Goal: Transaction & Acquisition: Purchase product/service

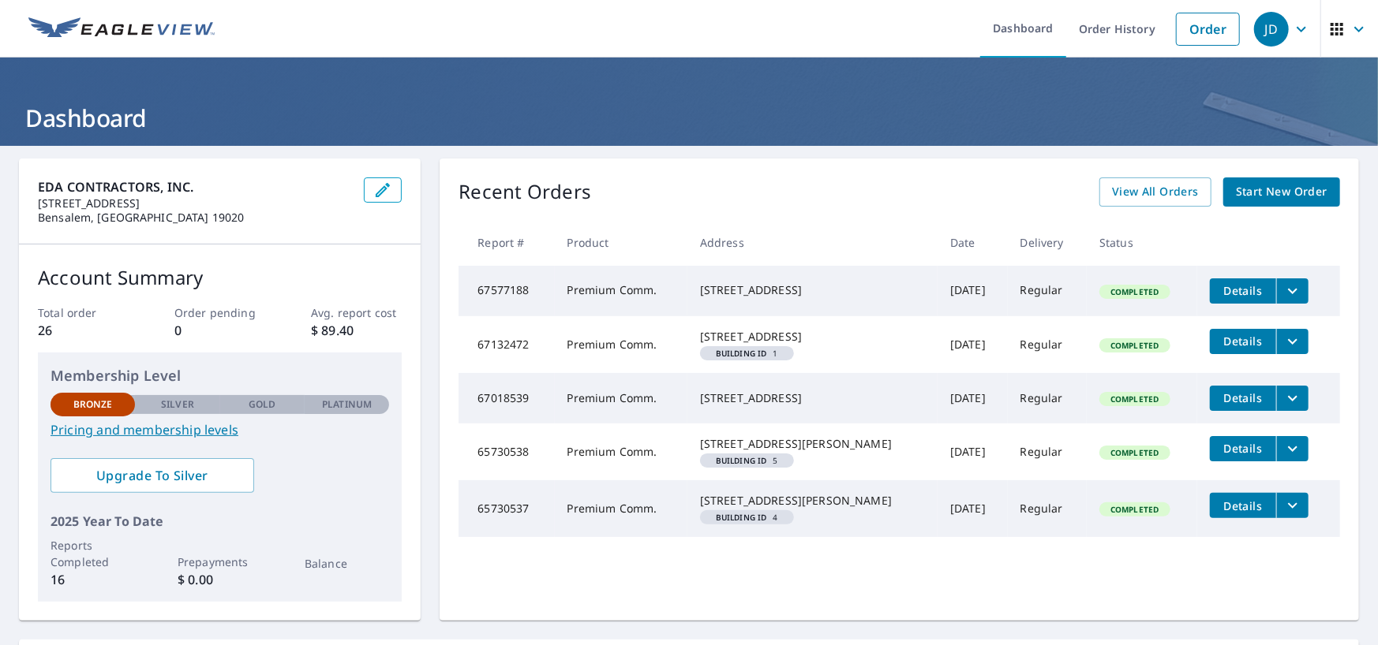
click at [1236, 184] on span "Start New Order" at bounding box center [1282, 192] width 92 height 20
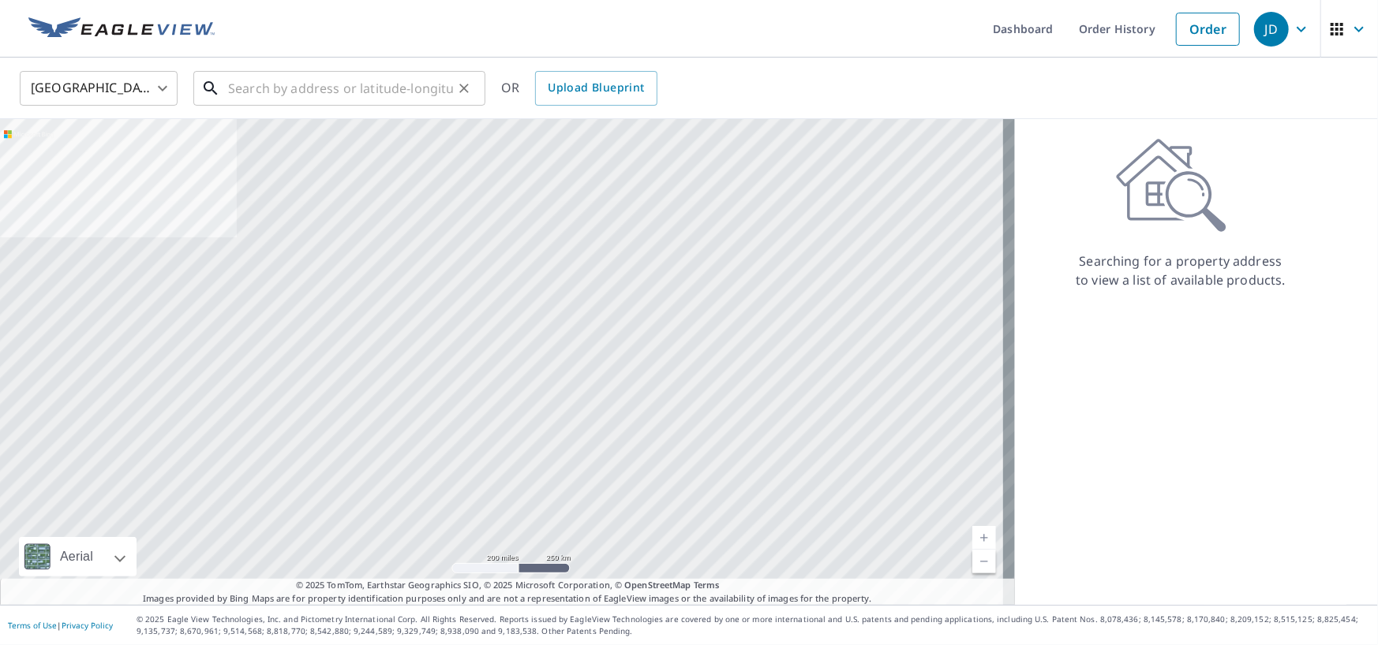
click at [379, 83] on input "text" at bounding box center [340, 88] width 225 height 44
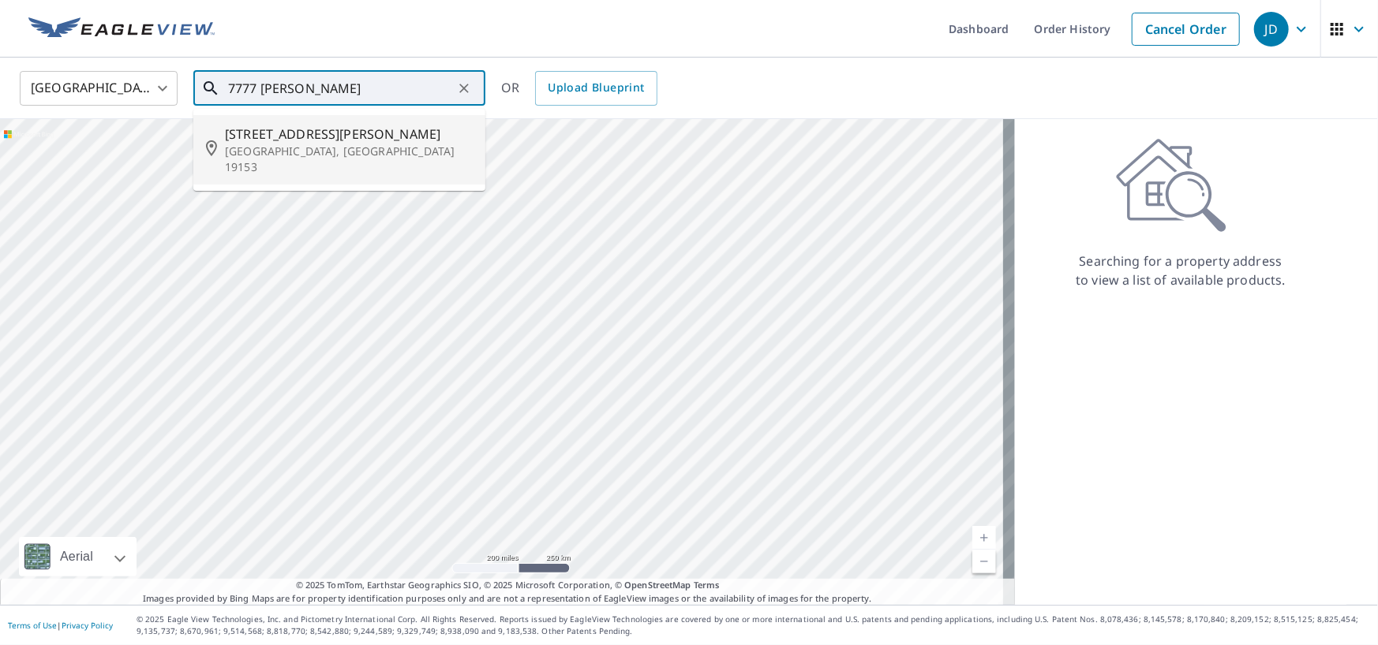
click at [368, 153] on p "[GEOGRAPHIC_DATA], [GEOGRAPHIC_DATA] 19153" at bounding box center [349, 160] width 248 height 32
type input "7777 Brewster Ave Philadelphia, PA 19153"
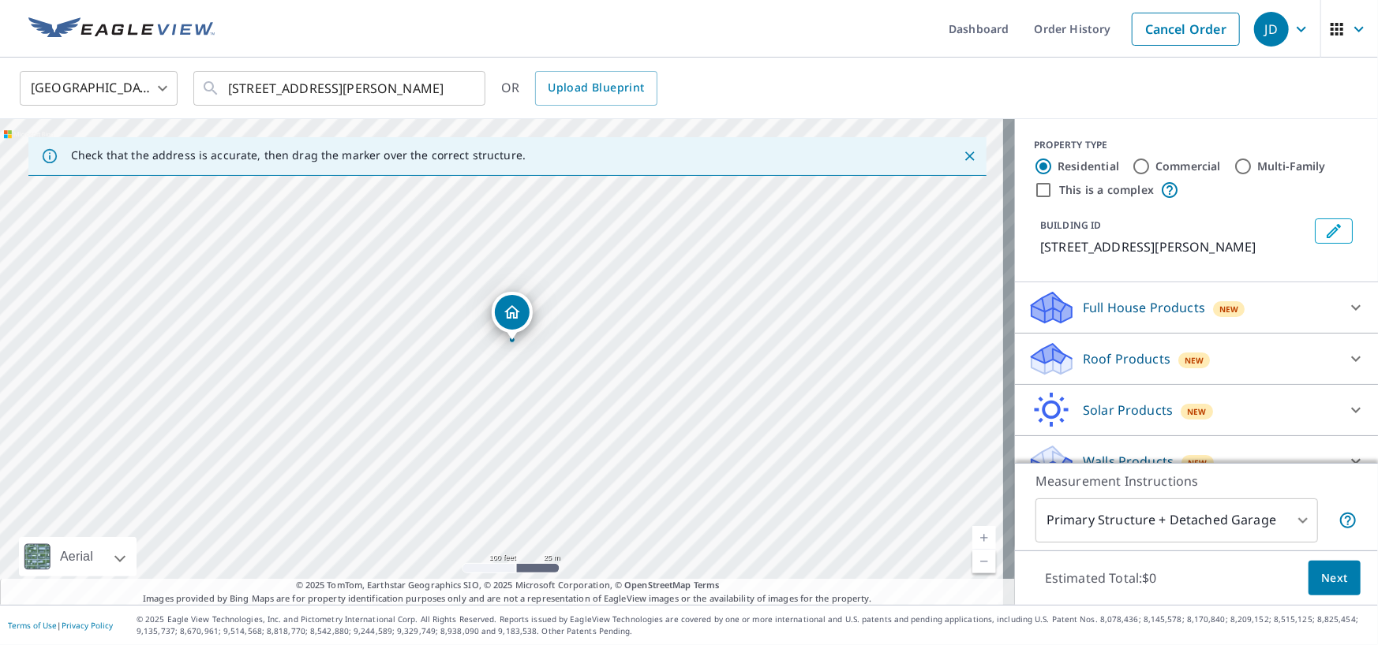
click at [1095, 191] on label "This is a complex" at bounding box center [1106, 190] width 95 height 16
click at [1053, 191] on input "This is a complex" at bounding box center [1043, 190] width 19 height 19
checkbox input "true"
radio input "false"
radio input "true"
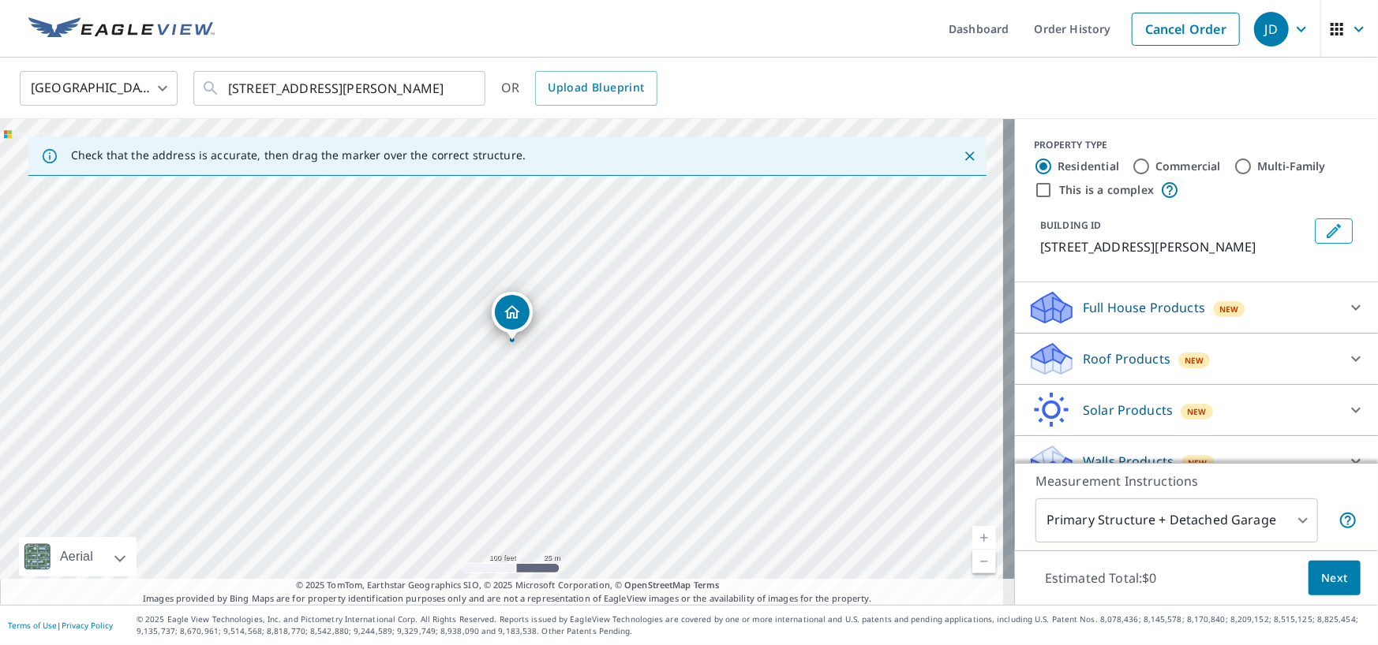
type input "4"
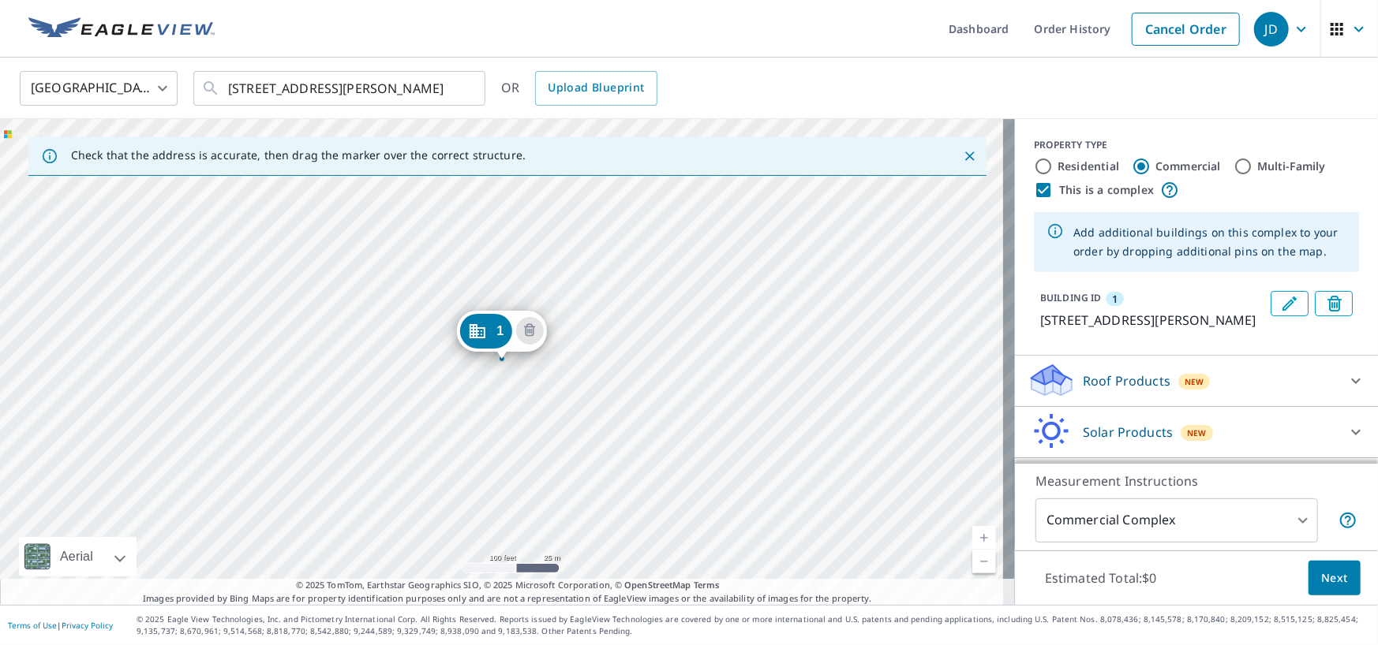
click at [569, 251] on div "1 7777 Brewster Ave Philadelphia, PA 19153" at bounding box center [507, 362] width 1015 height 486
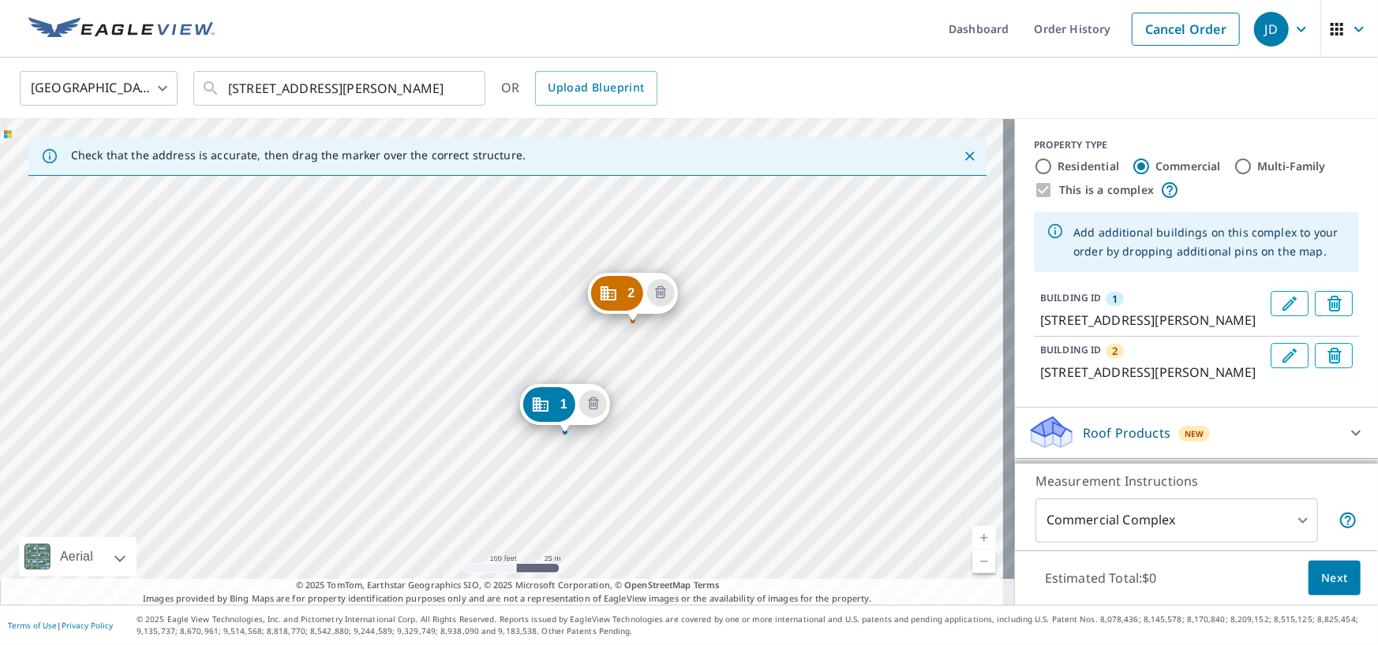
drag, startPoint x: 654, startPoint y: 372, endPoint x: 638, endPoint y: 451, distance: 81.2
click at [638, 451] on div "2 7775 Brewster Ave Philadelphia, PA 19153 1 7777 Brewster Ave Philadelphia, PA…" at bounding box center [507, 362] width 1015 height 486
drag, startPoint x: 561, startPoint y: 410, endPoint x: 615, endPoint y: 451, distance: 68.2
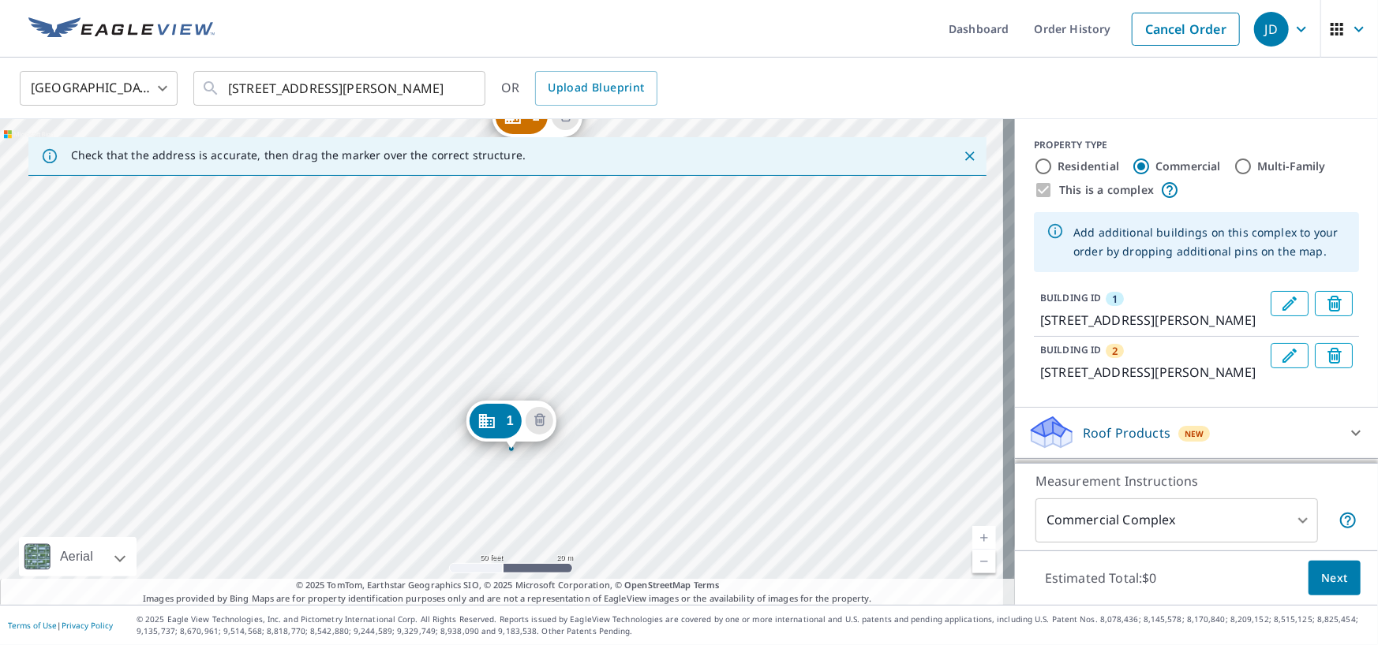
drag, startPoint x: 708, startPoint y: 325, endPoint x: 694, endPoint y: 494, distance: 169.4
click at [694, 494] on div "2 7775 Brewster Ave Philadelphia, PA 19153 1 7777 Brewster Ave Philadelphia, PA…" at bounding box center [507, 362] width 1015 height 486
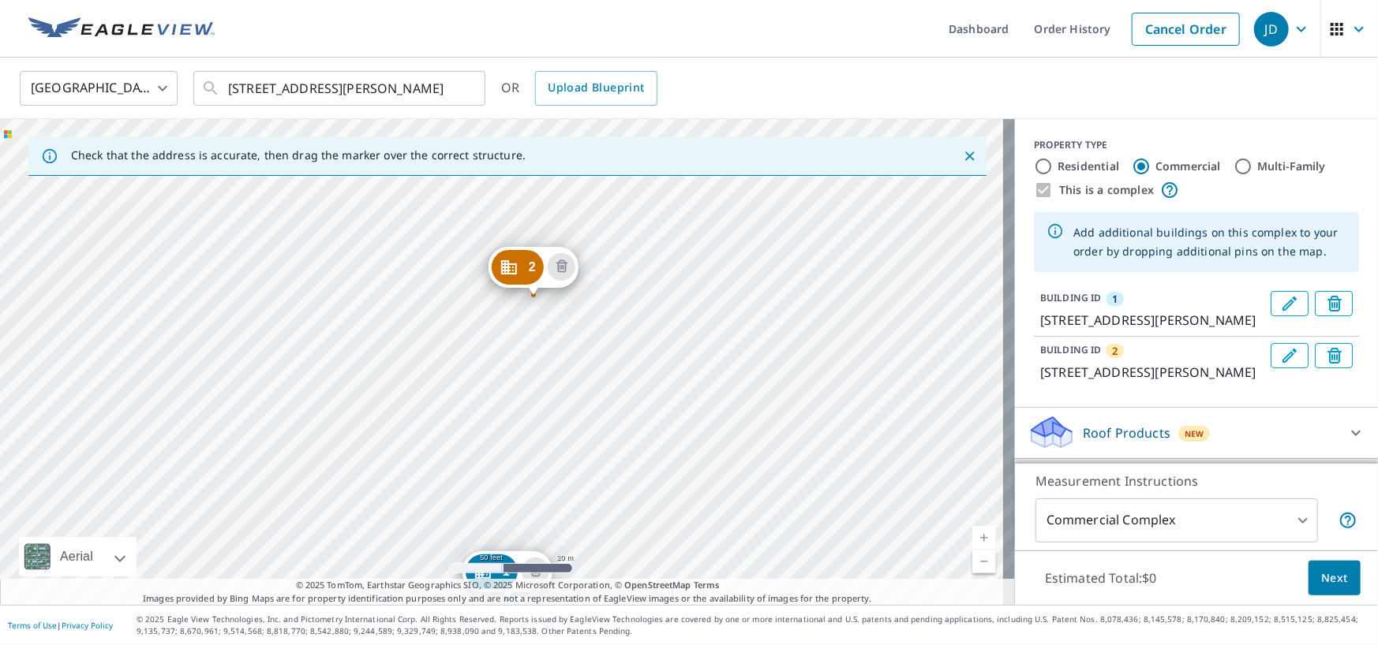
drag, startPoint x: 639, startPoint y: 326, endPoint x: 639, endPoint y: 347, distance: 21.3
click at [639, 347] on div "2 7775 Brewster Ave Philadelphia, PA 19153 1 7777 Brewster Ave Philadelphia, PA…" at bounding box center [507, 362] width 1015 height 486
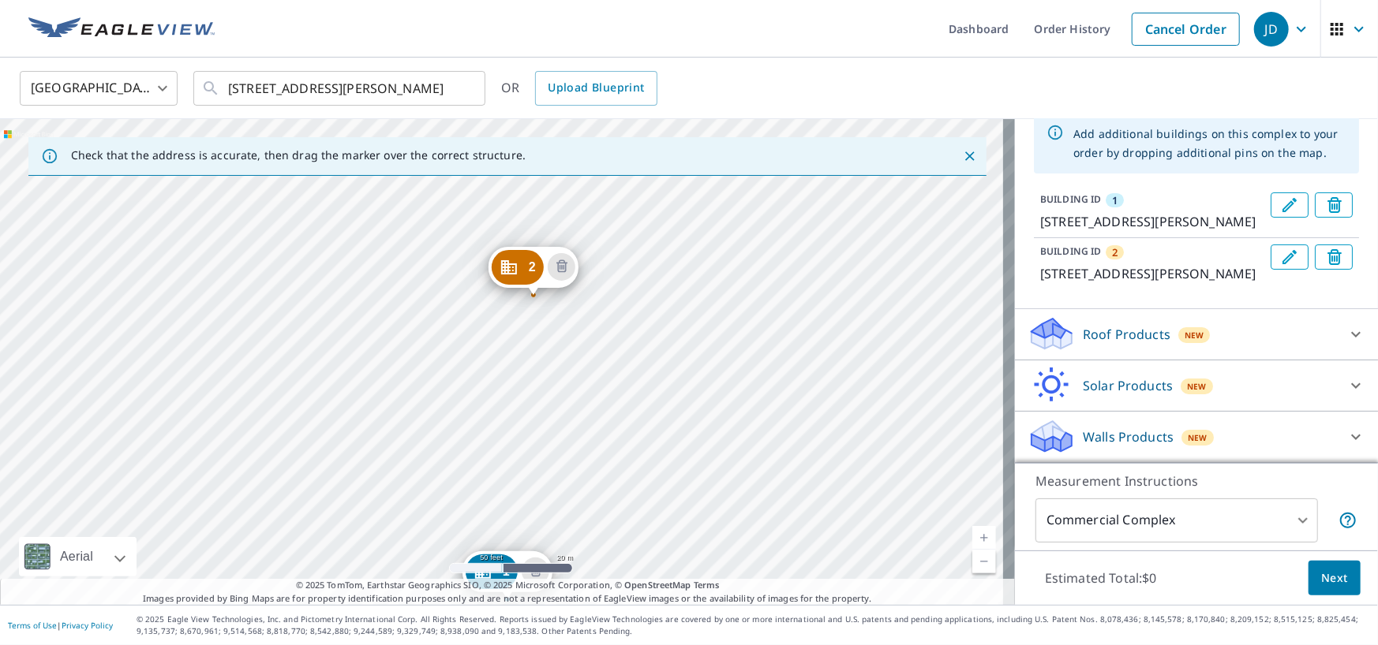
scroll to position [134, 0]
click at [1228, 324] on div "Roof Products New" at bounding box center [1181, 334] width 309 height 37
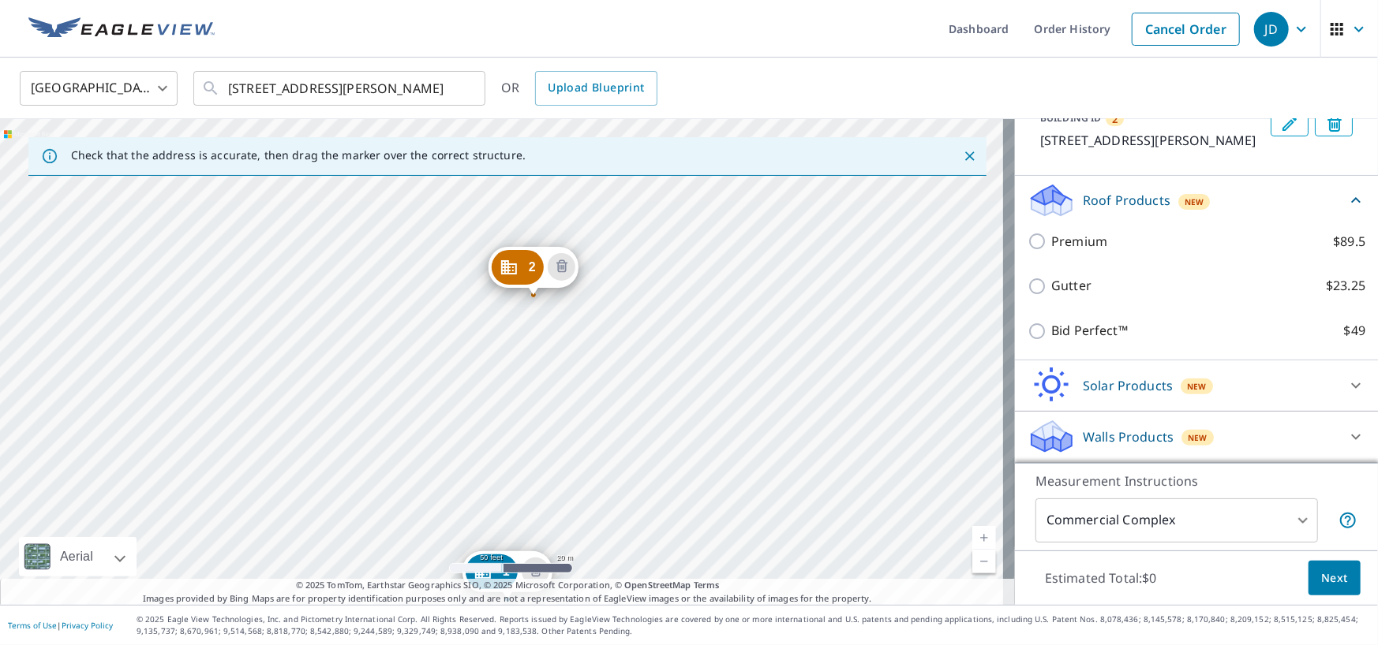
scroll to position [268, 0]
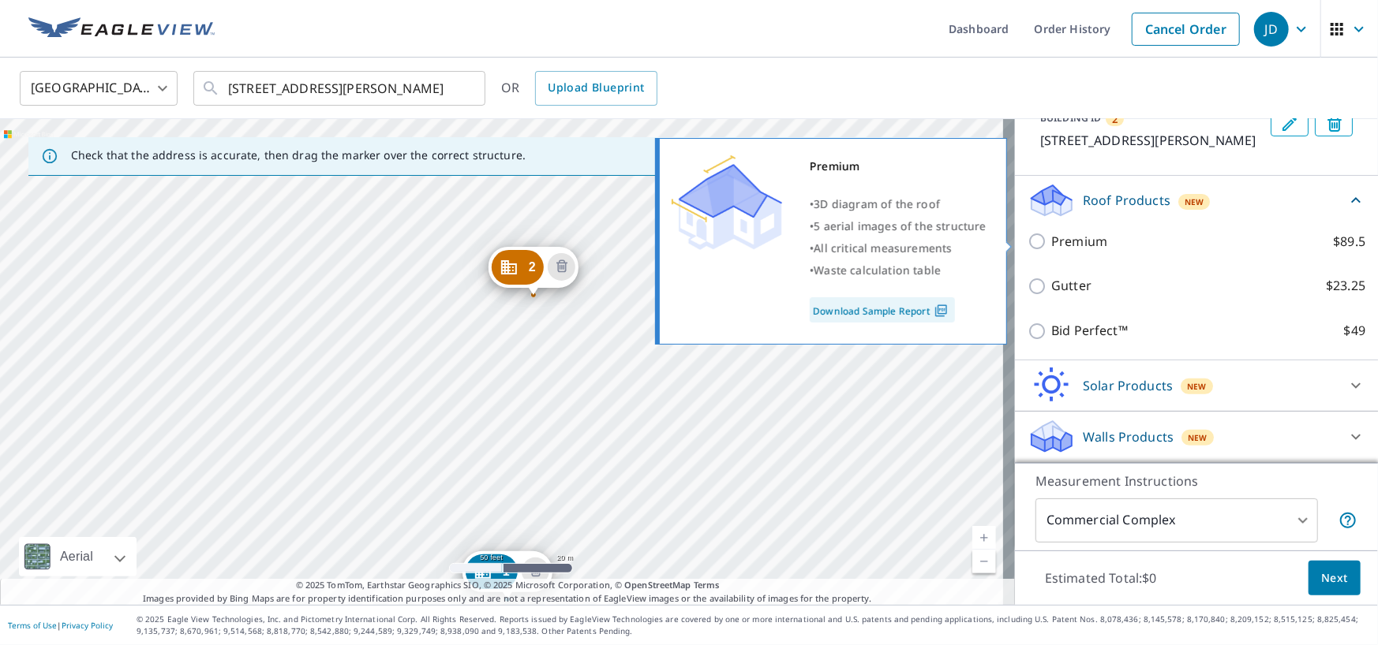
click at [1051, 245] on p "Premium" at bounding box center [1079, 242] width 56 height 20
click at [1048, 245] on input "Premium $89.5" at bounding box center [1039, 241] width 24 height 19
checkbox input "true"
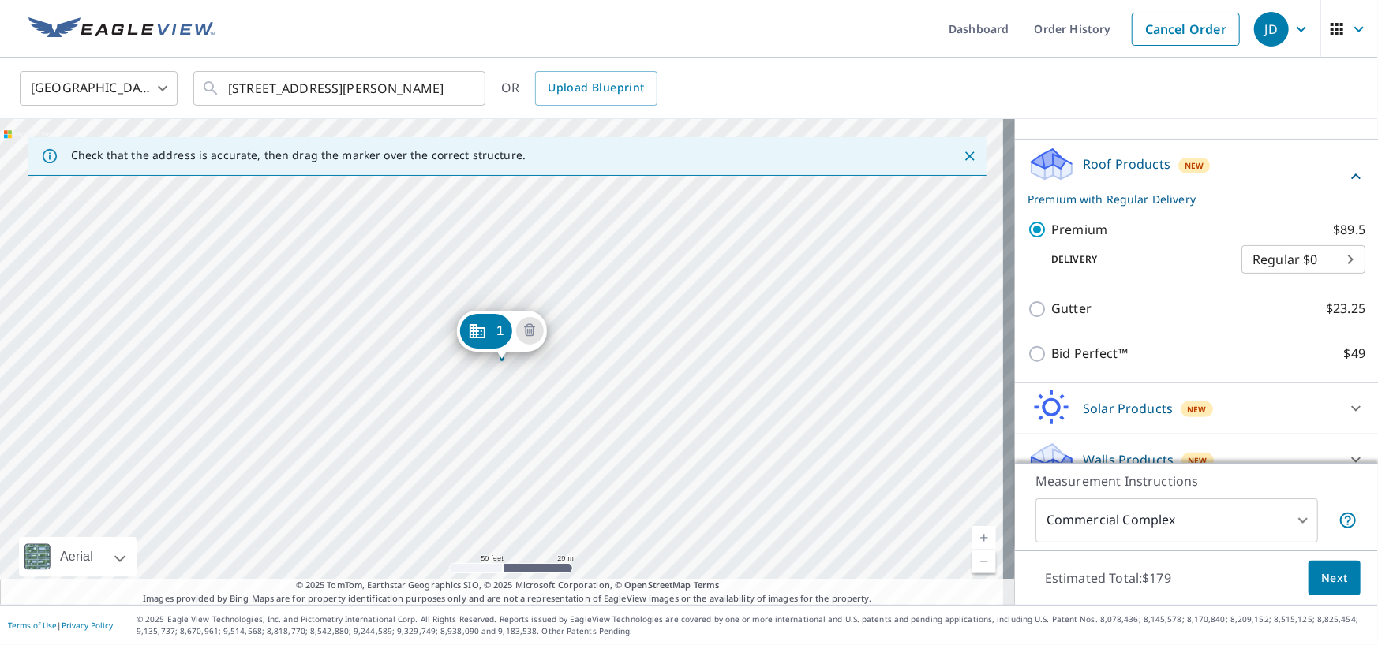
click at [974, 563] on link "Current Level 19, Zoom Out" at bounding box center [984, 562] width 24 height 24
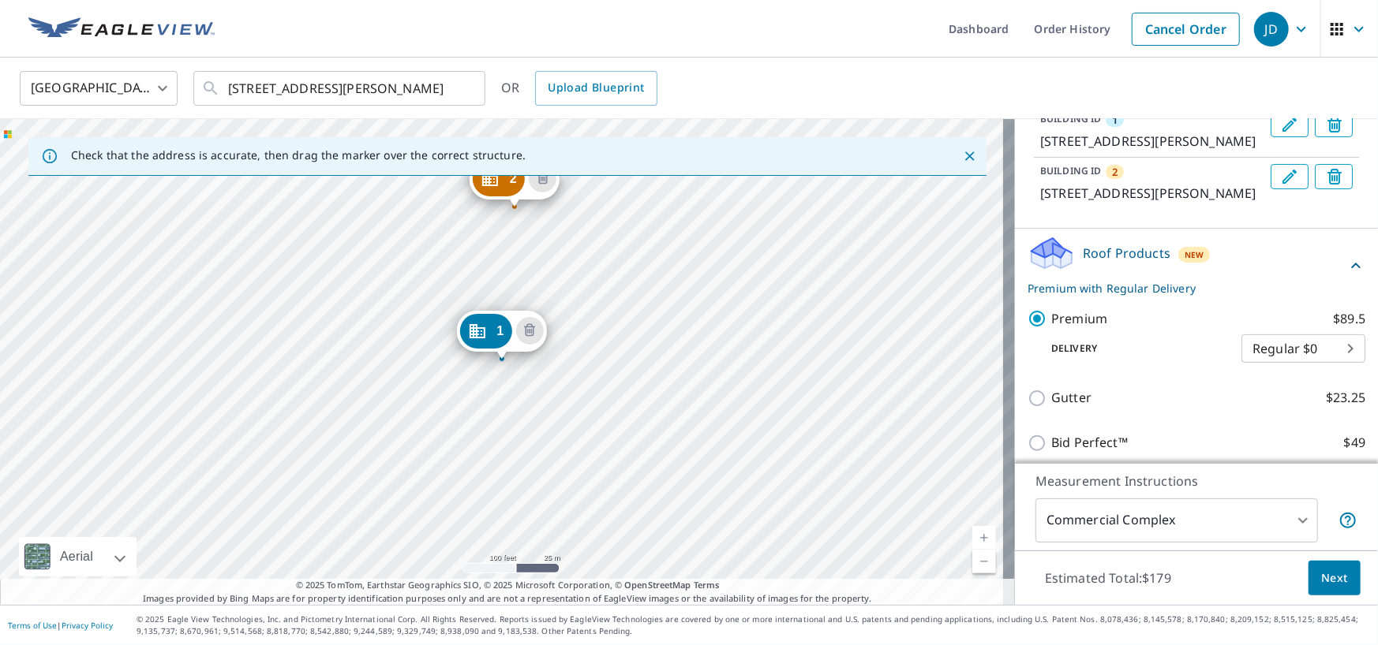
scroll to position [170, 0]
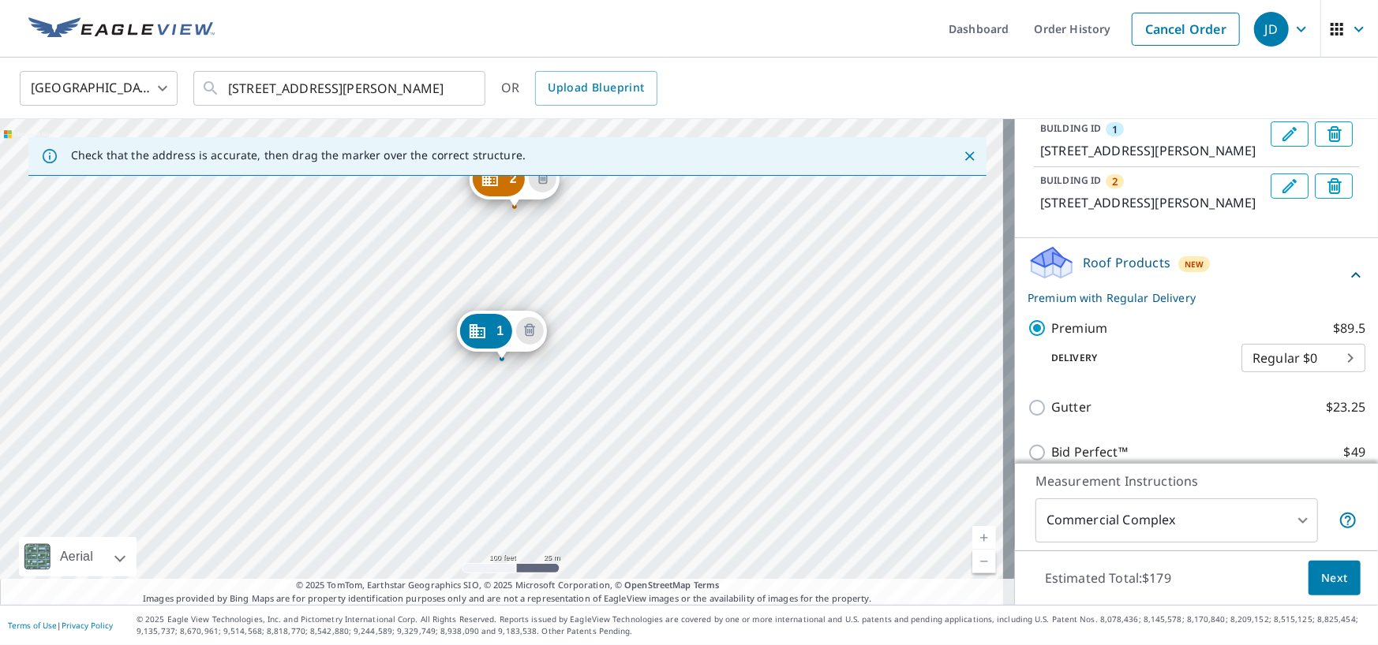
click at [1321, 581] on span "Next" at bounding box center [1334, 579] width 27 height 20
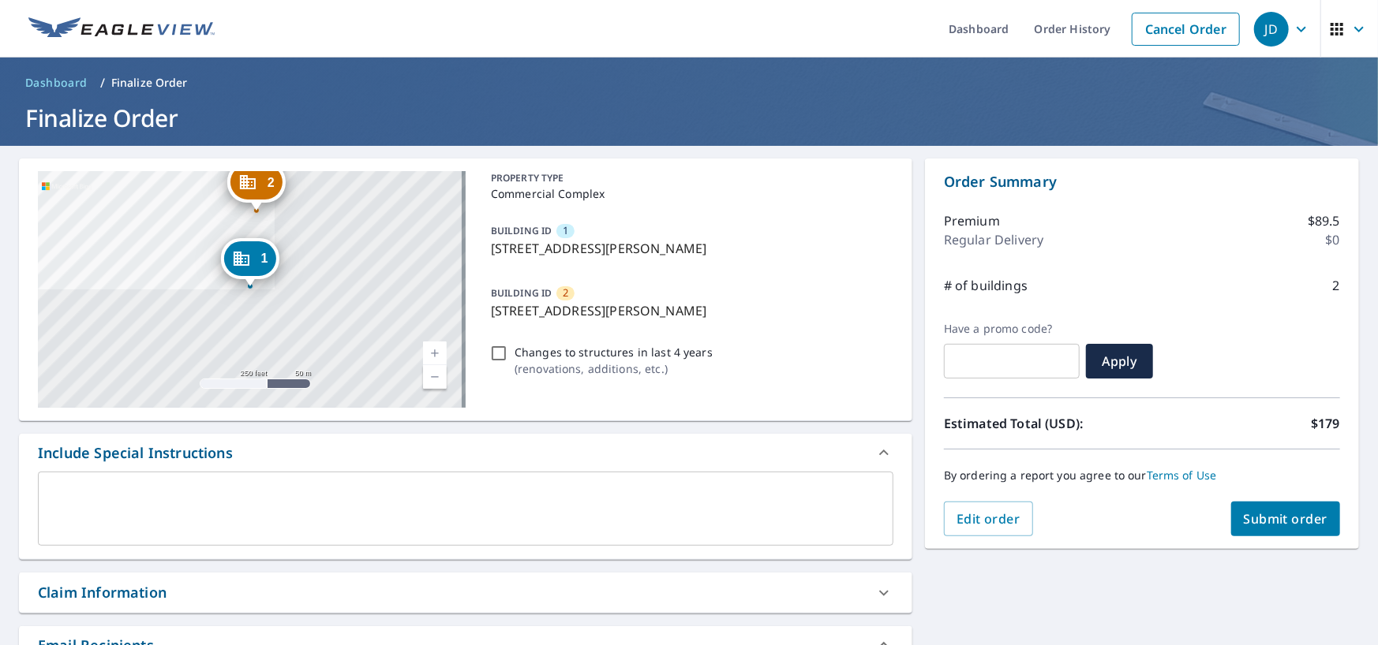
click at [1253, 520] on span "Submit order" at bounding box center [1285, 518] width 84 height 17
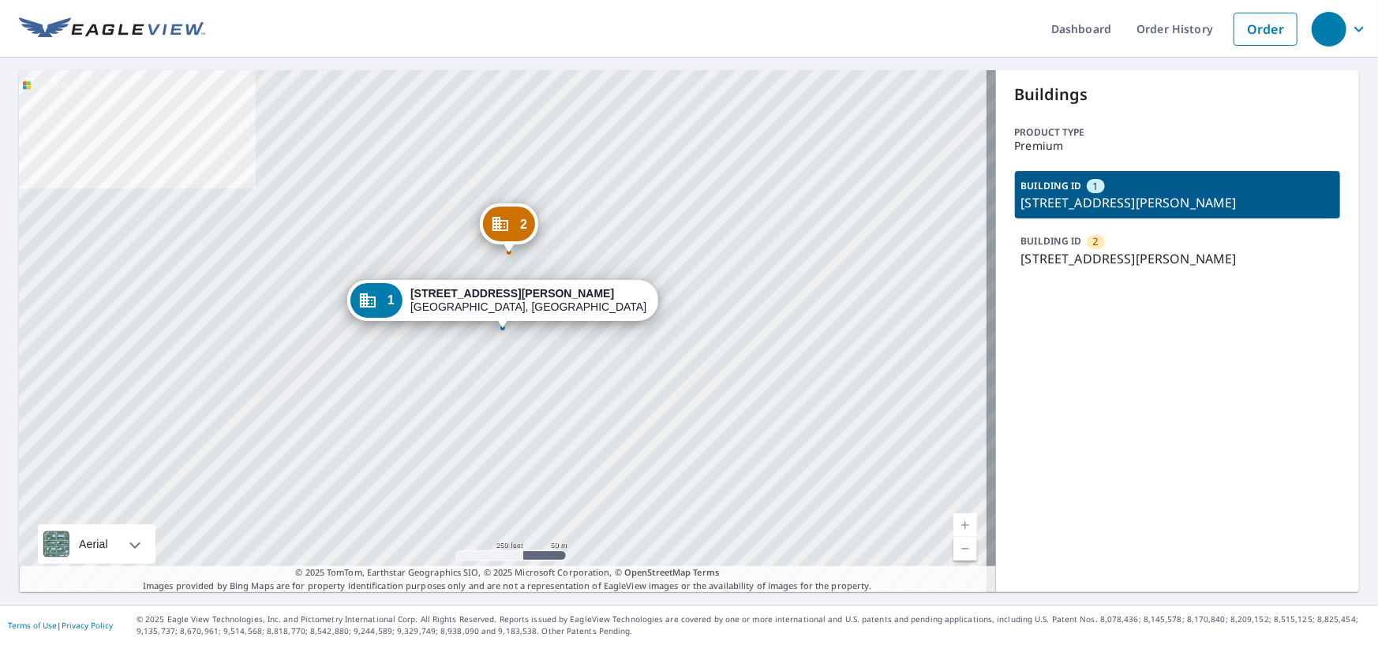
click at [1164, 259] on p "[STREET_ADDRESS][PERSON_NAME]" at bounding box center [1177, 258] width 313 height 19
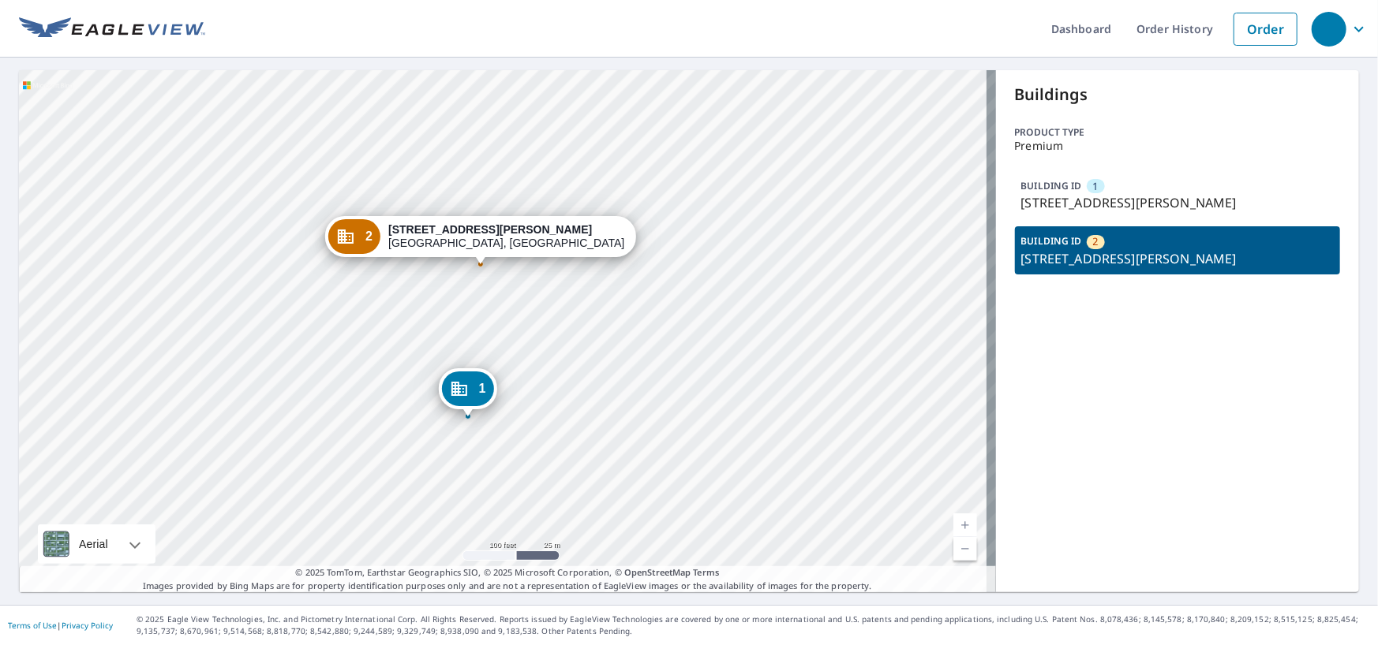
click at [1115, 192] on div "BUILDING ID 1 [STREET_ADDRESS][PERSON_NAME]" at bounding box center [1178, 194] width 326 height 47
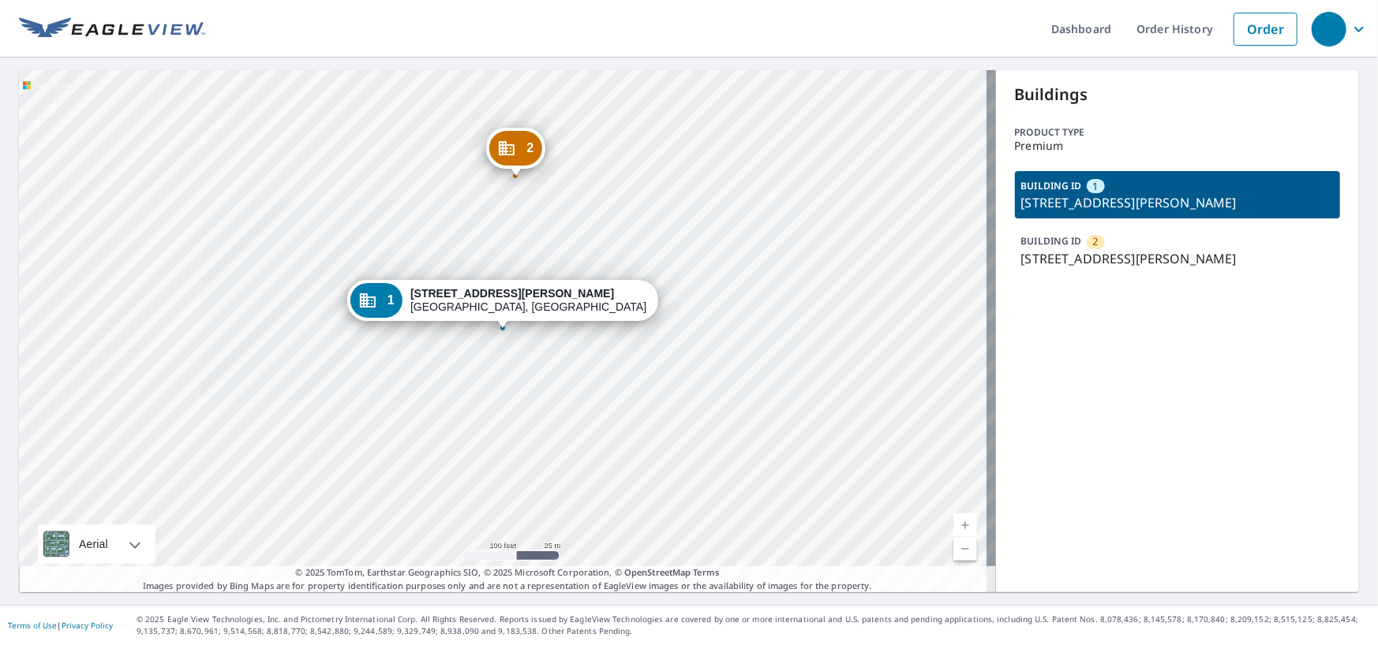
click at [1112, 241] on div "BUILDING ID [GEOGRAPHIC_DATA][STREET_ADDRESS][PERSON_NAME]" at bounding box center [1178, 249] width 326 height 47
